Goal: Task Accomplishment & Management: Manage account settings

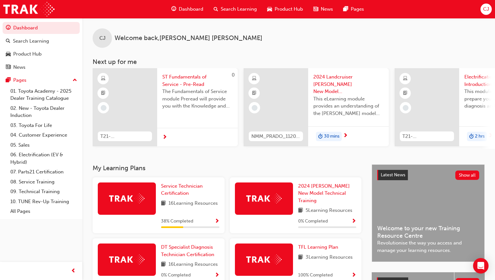
click at [486, 13] on div "CJ" at bounding box center [485, 9] width 11 height 11
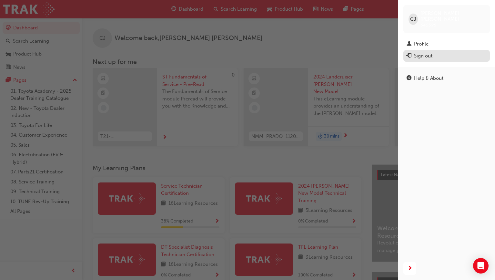
click at [444, 52] on div "Sign out" at bounding box center [446, 56] width 80 height 8
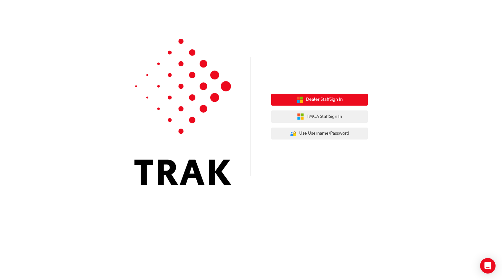
click at [352, 98] on button "Dealer Staff Sign In" at bounding box center [319, 100] width 97 height 12
